Goal: Book appointment/travel/reservation

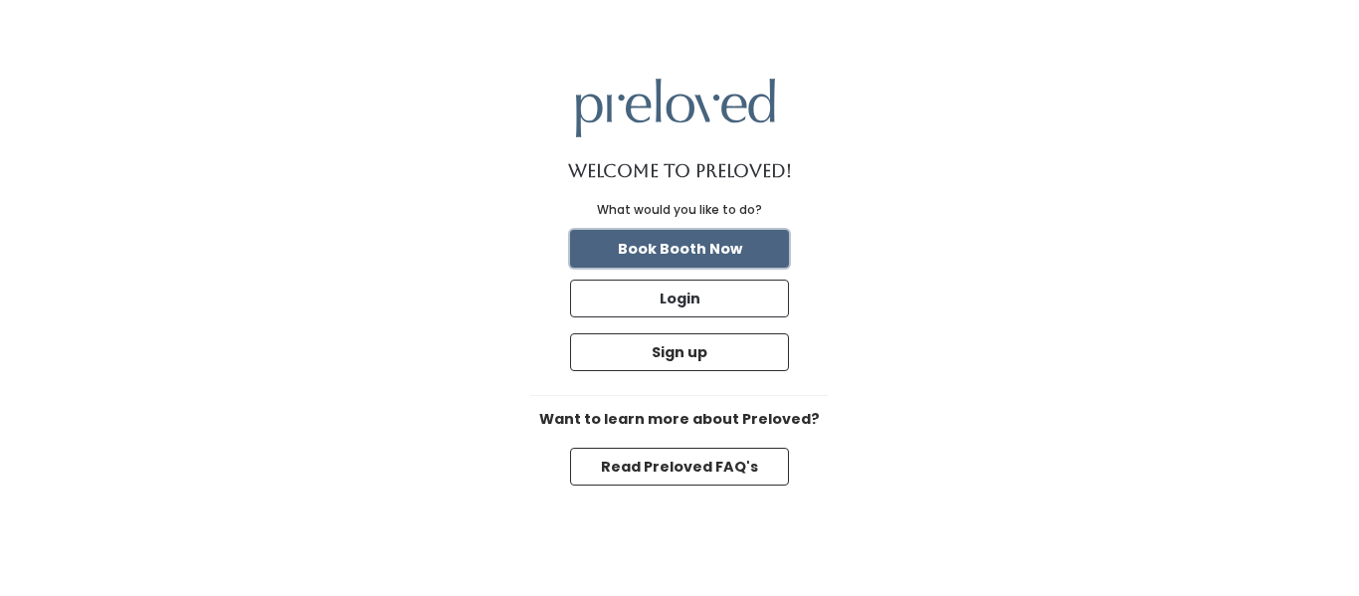
click at [778, 249] on button "Book Booth Now" at bounding box center [679, 249] width 219 height 38
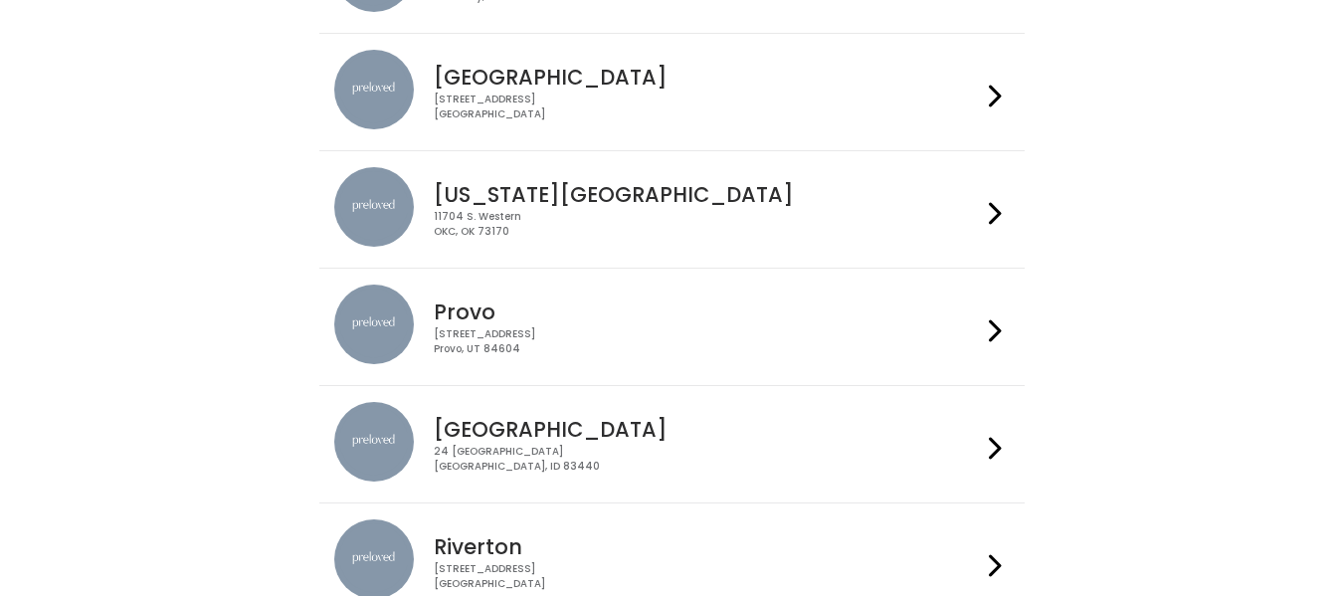
scroll to position [529, 0]
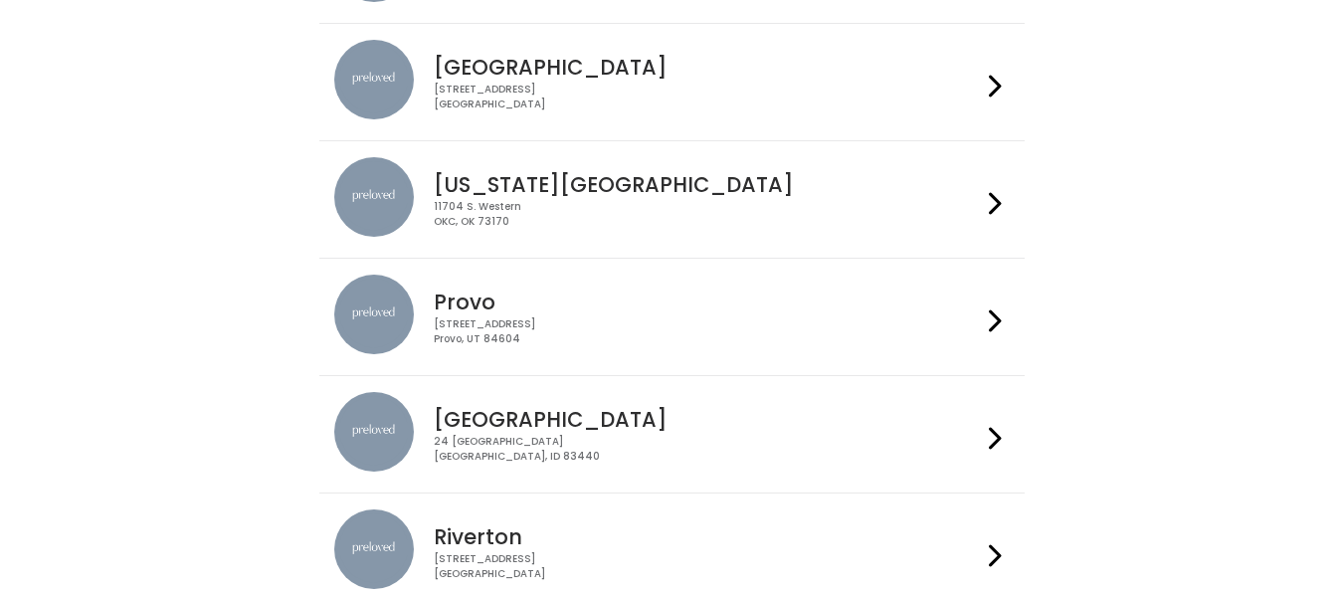
click at [780, 443] on div "24 South 1st West Rexburg, ID 83440" at bounding box center [707, 449] width 547 height 29
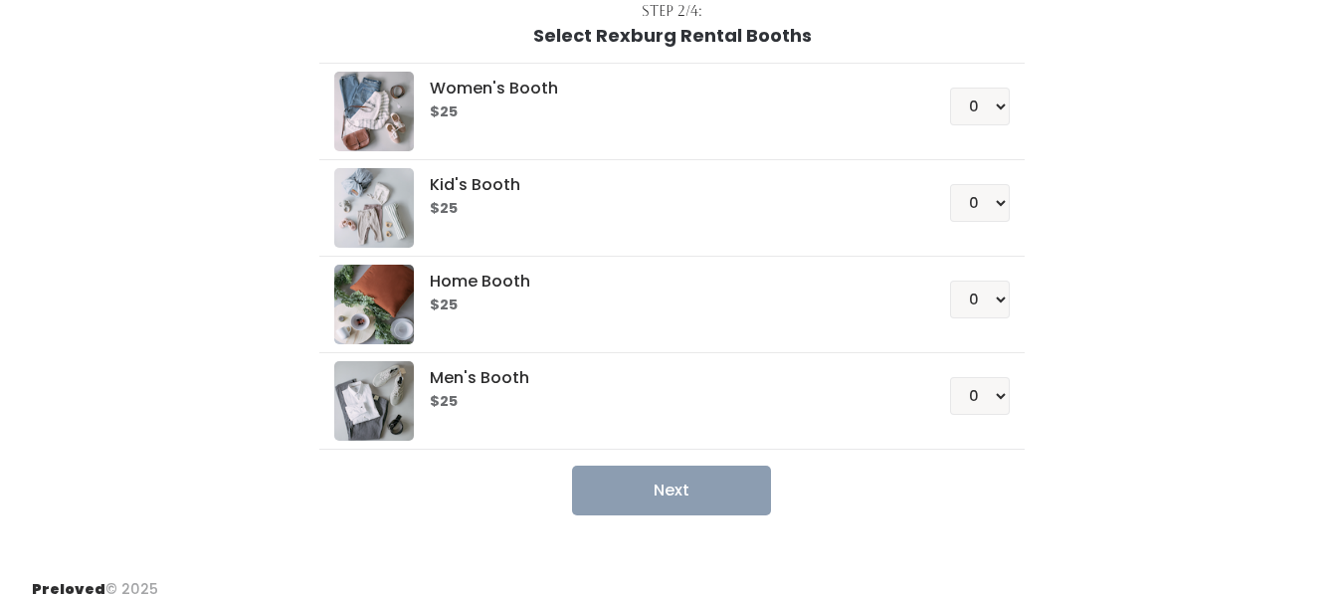
scroll to position [157, 0]
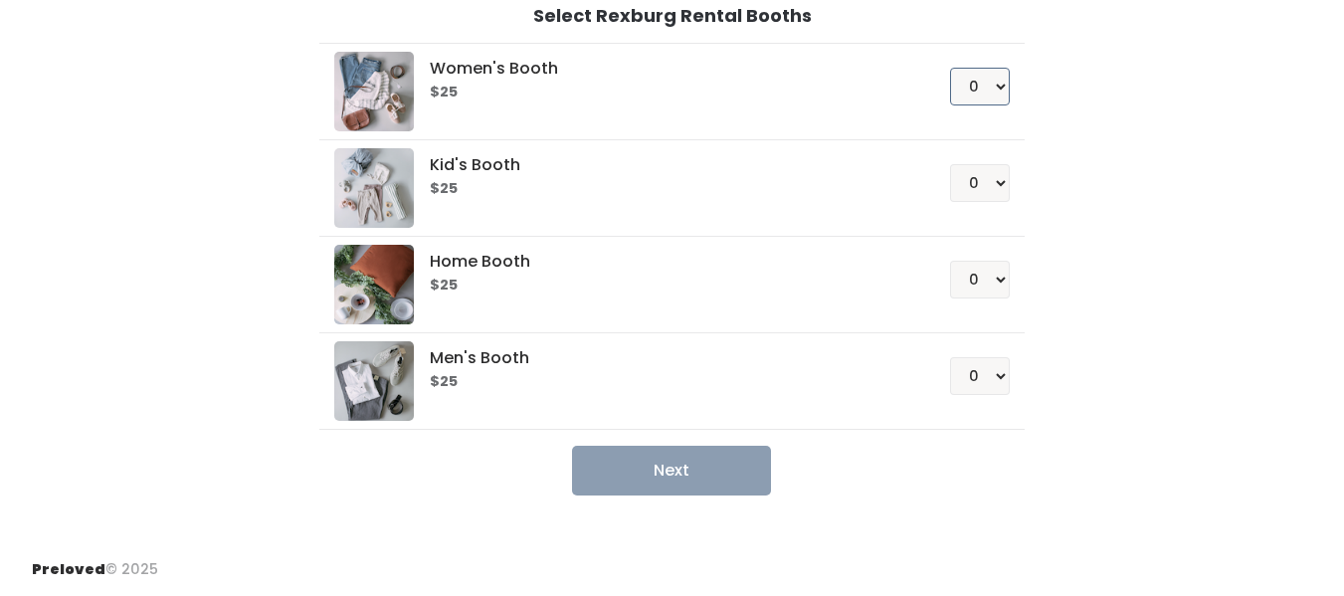
click at [974, 86] on select "0 1 2 3 4" at bounding box center [980, 87] width 60 height 38
select select "1"
click at [950, 68] on select "0 1 2 3 4" at bounding box center [980, 87] width 60 height 38
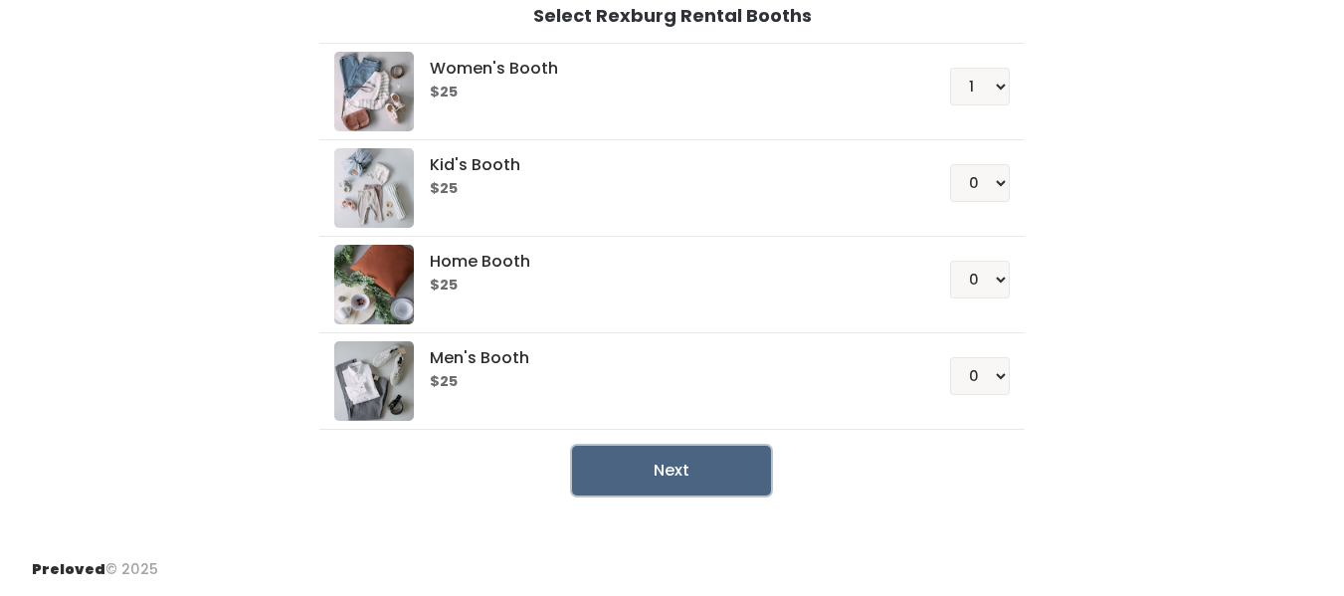
click at [731, 480] on button "Next" at bounding box center [671, 471] width 199 height 50
